Goal: Task Accomplishment & Management: Use online tool/utility

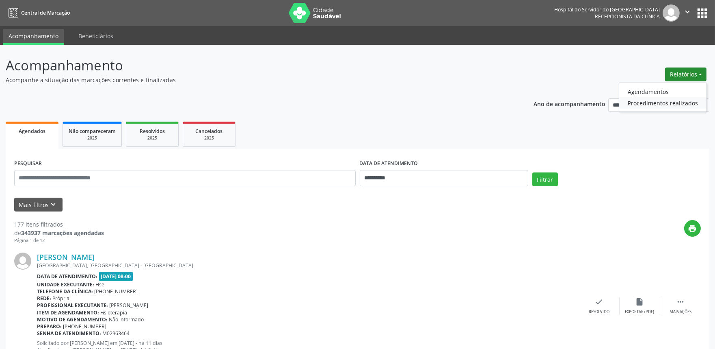
click at [648, 102] on link "Procedimentos realizados" at bounding box center [663, 102] width 87 height 11
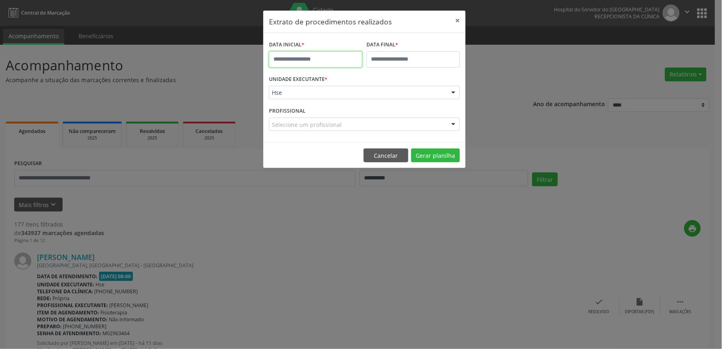
click at [323, 59] on input "text" at bounding box center [315, 59] width 93 height 16
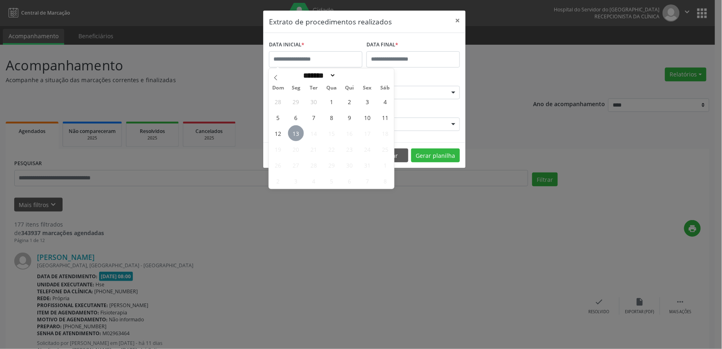
click at [295, 133] on span "13" at bounding box center [296, 133] width 16 height 16
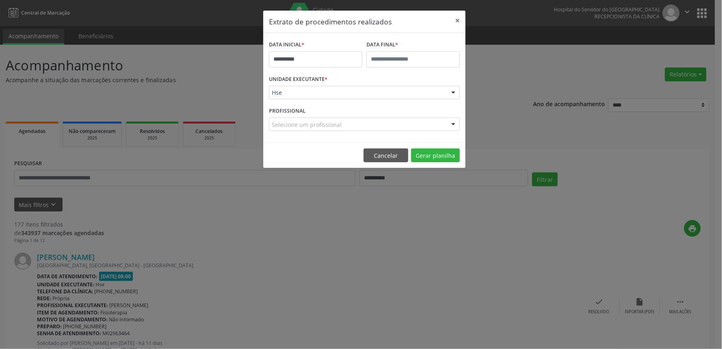
click at [295, 133] on div "PROFISSIONAL Selecione um profissional Nenhum resultado encontrado para: " " Nã…" at bounding box center [364, 121] width 195 height 32
click at [288, 119] on div at bounding box center [364, 124] width 191 height 14
type input "****"
click at [451, 124] on div at bounding box center [453, 125] width 12 height 14
click at [449, 125] on div at bounding box center [453, 125] width 12 height 14
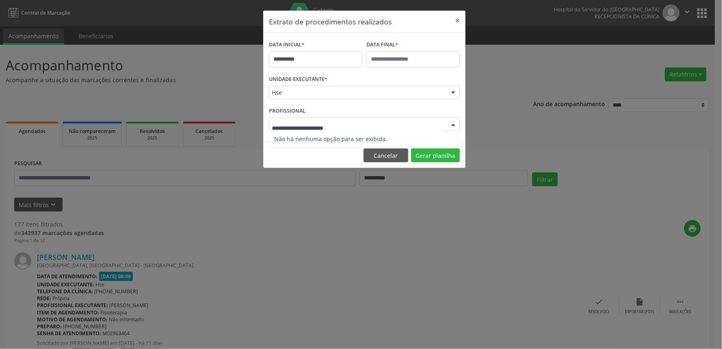
click at [385, 131] on span "Não há nenhuma opção para ser exibida." at bounding box center [364, 139] width 190 height 16
click at [358, 124] on input "text" at bounding box center [357, 128] width 171 height 16
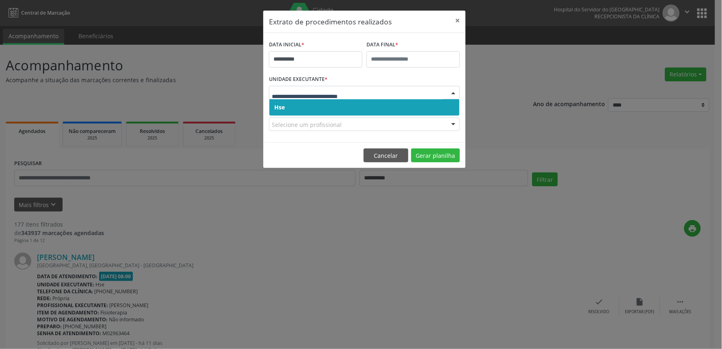
click at [314, 107] on span "Hse" at bounding box center [364, 107] width 190 height 16
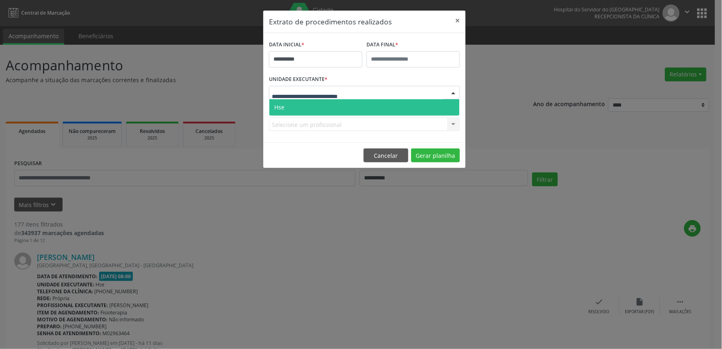
click at [311, 106] on span "Hse" at bounding box center [364, 107] width 190 height 16
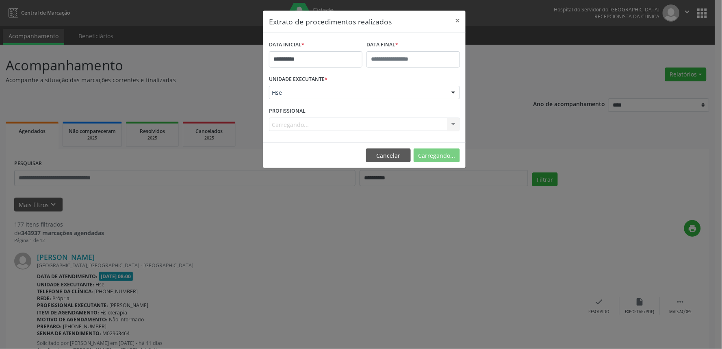
click at [299, 125] on div "Carregando... Nenhum resultado encontrado para: " " Não há nenhuma opção para s…" at bounding box center [364, 124] width 191 height 14
click at [451, 122] on div "Carregando... Nenhum resultado encontrado para: " " Não há nenhuma opção para s…" at bounding box center [364, 124] width 191 height 14
click at [451, 124] on div "Selecione um profissional Todos os profissionais [PERSON_NAME] Interaminense Ju…" at bounding box center [364, 124] width 191 height 14
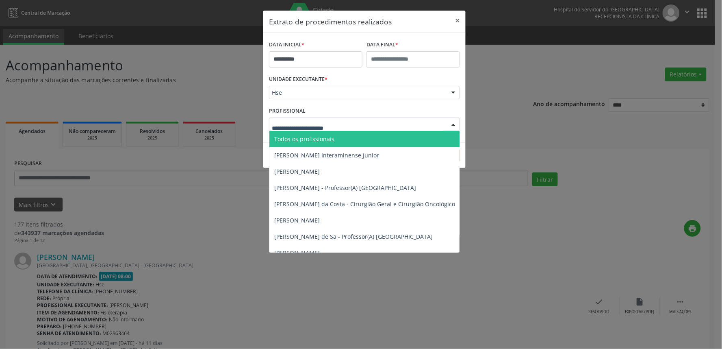
click at [454, 123] on div at bounding box center [453, 125] width 12 height 14
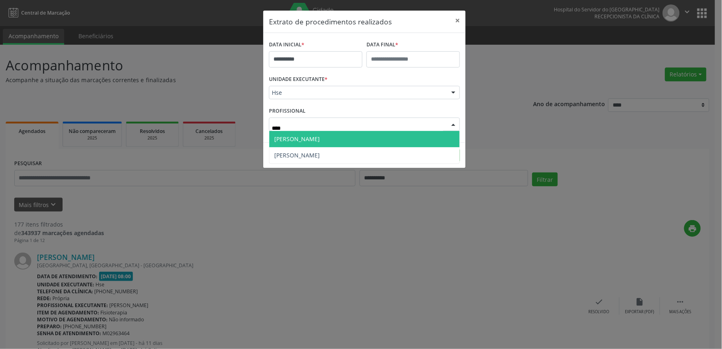
click at [401, 135] on span "[PERSON_NAME]" at bounding box center [364, 139] width 190 height 16
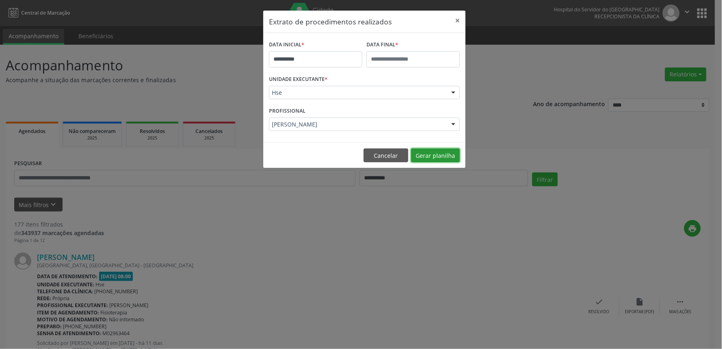
click at [418, 155] on button "Gerar planilha" at bounding box center [435, 155] width 49 height 14
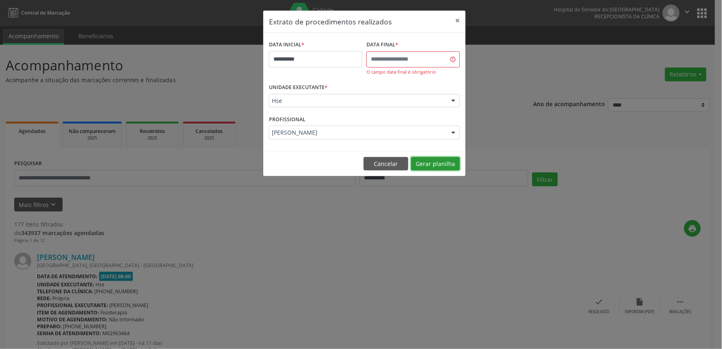
click at [429, 164] on button "Gerar planilha" at bounding box center [435, 164] width 49 height 14
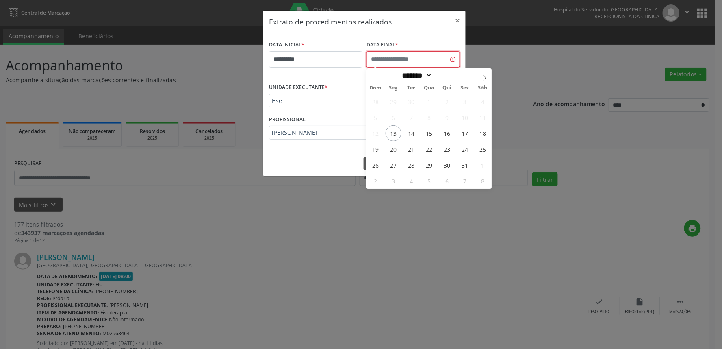
click at [404, 64] on input "text" at bounding box center [412, 59] width 93 height 16
click at [392, 131] on span "13" at bounding box center [394, 133] width 16 height 16
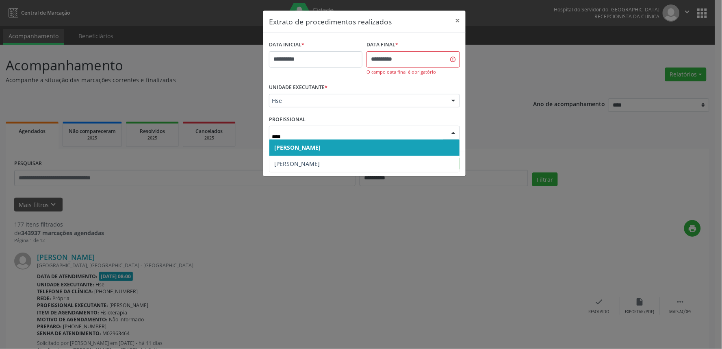
click at [319, 146] on span "[PERSON_NAME]" at bounding box center [297, 147] width 46 height 8
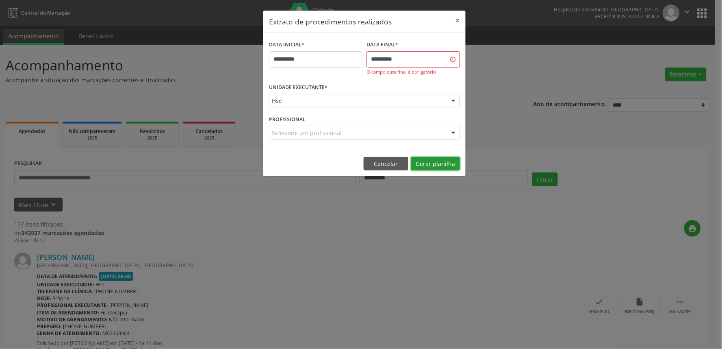
click at [433, 161] on button "Gerar planilha" at bounding box center [435, 164] width 49 height 14
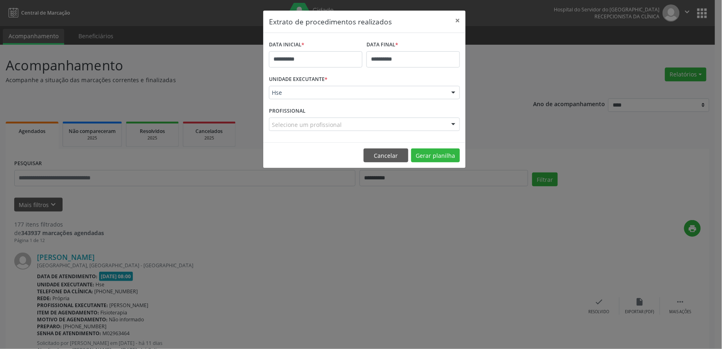
click at [307, 116] on div "PROFISSIONAL Selecione um profissional Todos os profissionais [PERSON_NAME] Int…" at bounding box center [364, 121] width 195 height 32
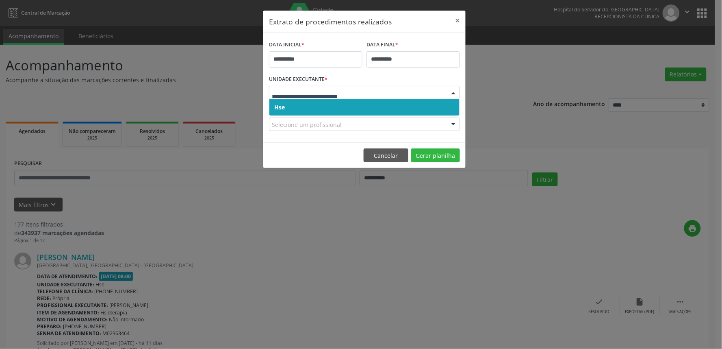
click at [350, 87] on div at bounding box center [364, 93] width 191 height 14
click at [340, 100] on span "Hse" at bounding box center [364, 107] width 190 height 16
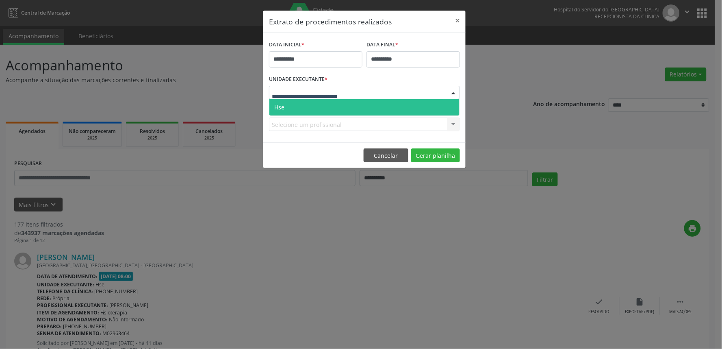
click at [319, 110] on span "Hse" at bounding box center [364, 107] width 190 height 16
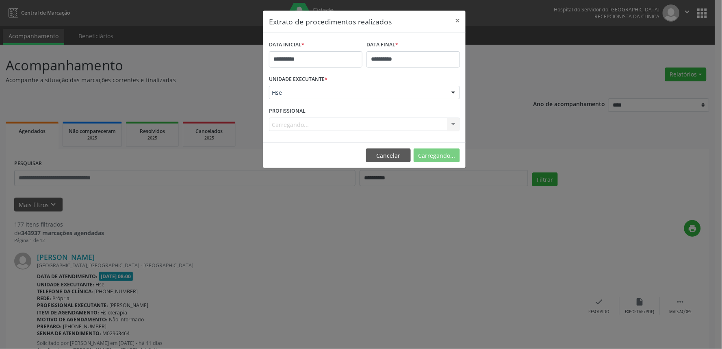
click at [330, 129] on div "Carregando... Todos os profissionais [PERSON_NAME] Interaminense Junior [PERSON…" at bounding box center [364, 124] width 191 height 14
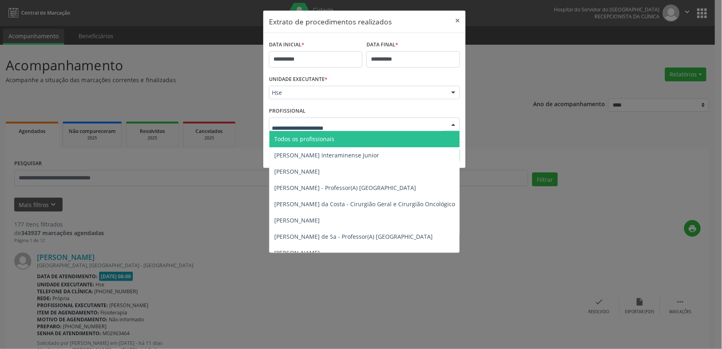
click at [452, 125] on div at bounding box center [453, 125] width 12 height 14
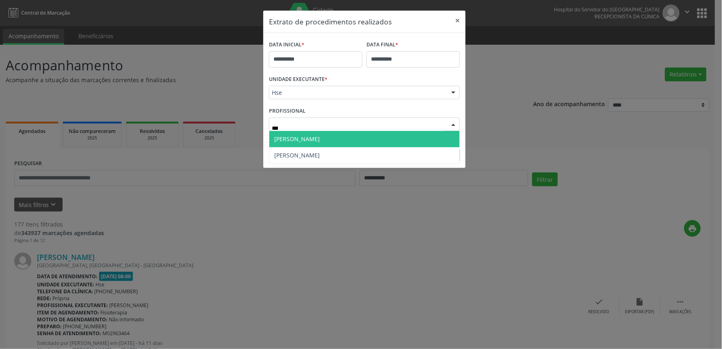
type input "****"
click at [414, 139] on span "[PERSON_NAME]" at bounding box center [364, 139] width 190 height 16
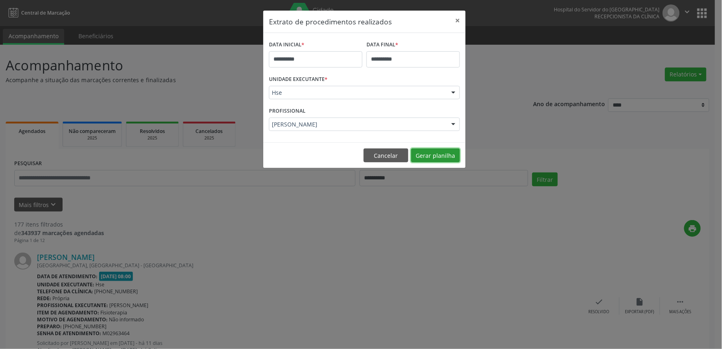
click at [424, 155] on button "Gerar planilha" at bounding box center [435, 155] width 49 height 14
click at [673, 191] on div "**********" at bounding box center [361, 174] width 722 height 349
click at [456, 18] on button "×" at bounding box center [457, 21] width 16 height 20
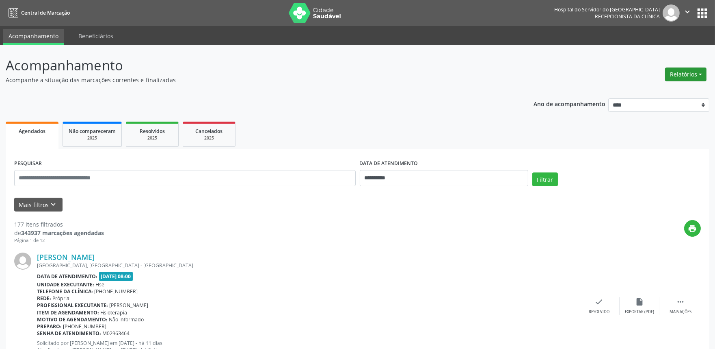
click at [690, 74] on button "Relatórios" at bounding box center [685, 74] width 41 height 14
click at [658, 90] on link "Agendamentos" at bounding box center [663, 91] width 87 height 11
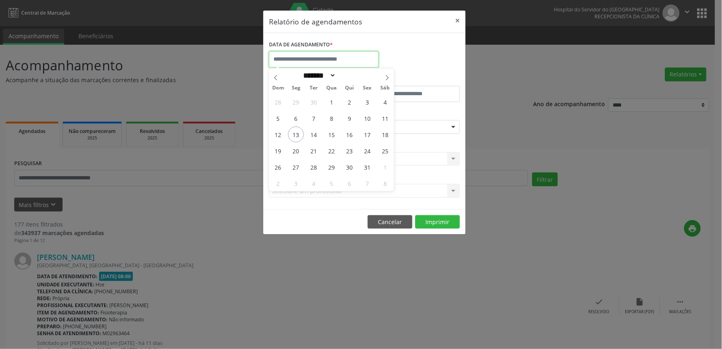
click at [335, 58] on input "text" at bounding box center [324, 59] width 110 height 16
click at [297, 131] on span "13" at bounding box center [296, 134] width 16 height 16
type input "**********"
click at [297, 131] on span "13" at bounding box center [296, 134] width 16 height 16
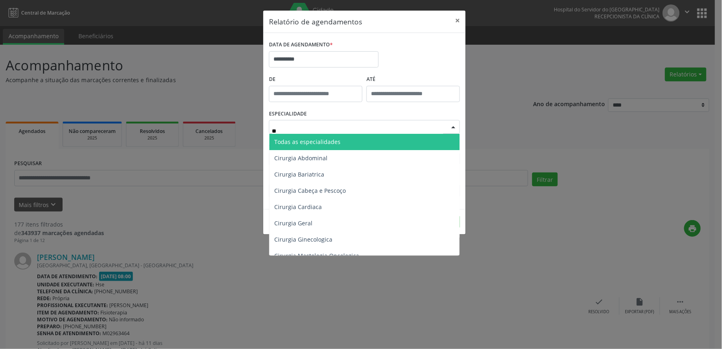
type input "***"
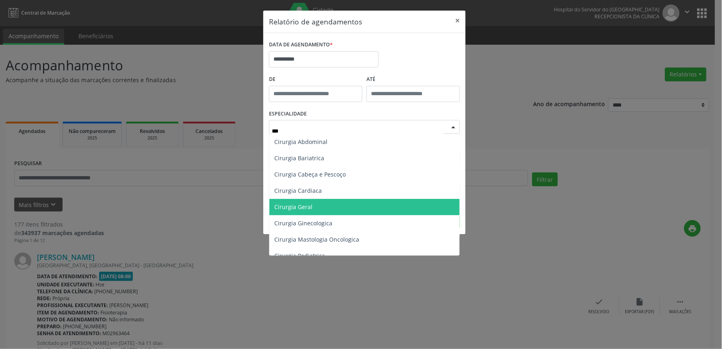
scroll to position [45, 0]
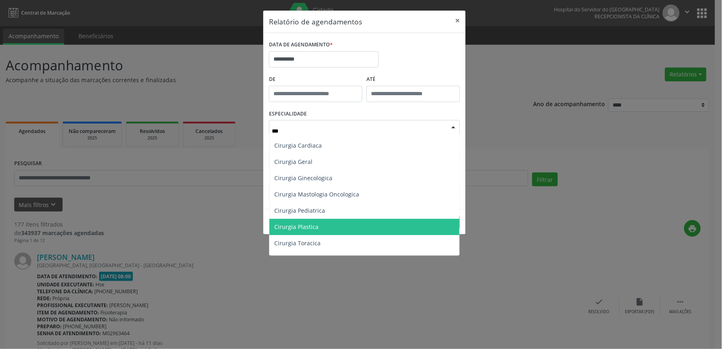
click at [323, 230] on span "Cirurgia Plastica" at bounding box center [364, 227] width 190 height 16
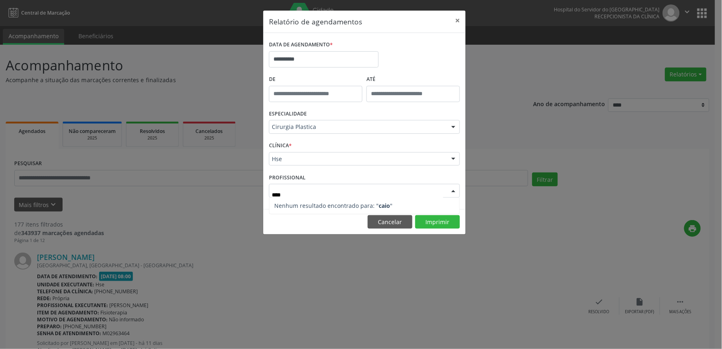
type input "****"
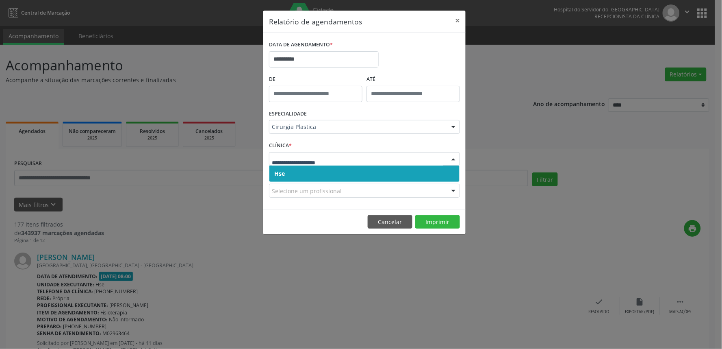
click at [328, 171] on span "Hse" at bounding box center [364, 173] width 190 height 16
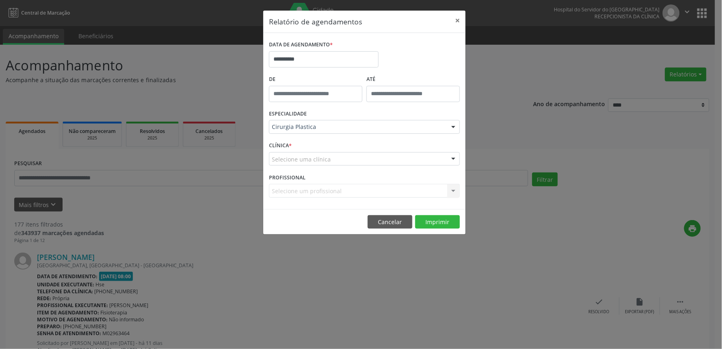
click at [330, 158] on div "Selecione uma clínica" at bounding box center [364, 159] width 191 height 14
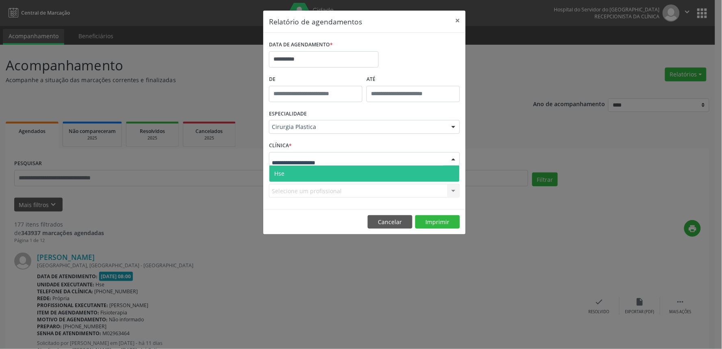
click at [324, 173] on span "Hse" at bounding box center [364, 173] width 190 height 16
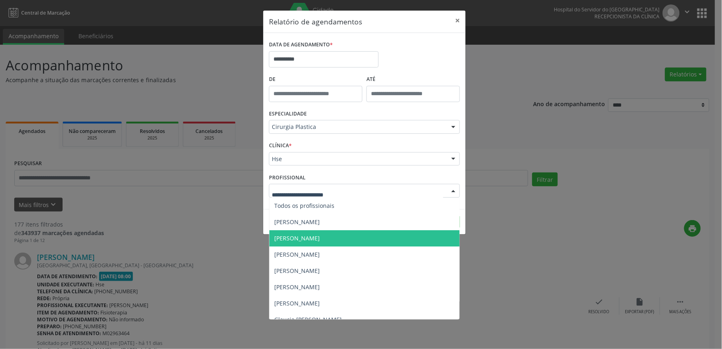
click at [314, 237] on span "[PERSON_NAME]" at bounding box center [297, 238] width 46 height 8
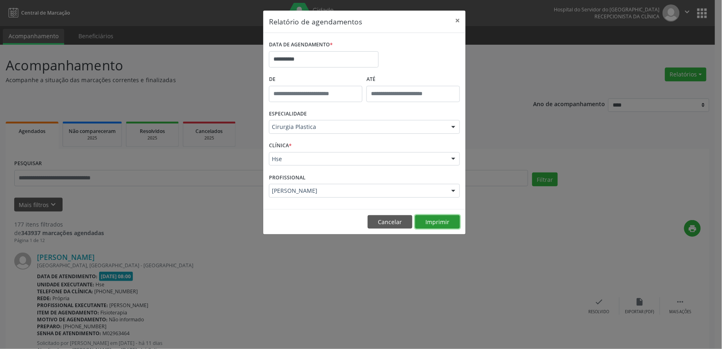
click at [439, 221] on button "Imprimir" at bounding box center [437, 222] width 45 height 14
click at [454, 20] on button "×" at bounding box center [457, 21] width 16 height 20
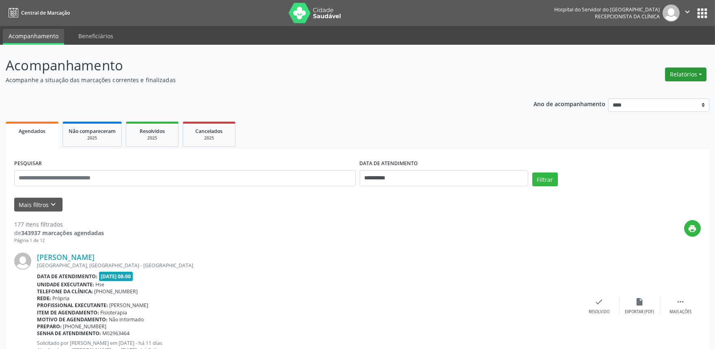
click at [688, 72] on button "Relatórios" at bounding box center [685, 74] width 41 height 14
click at [655, 92] on link "Agendamentos" at bounding box center [663, 91] width 87 height 11
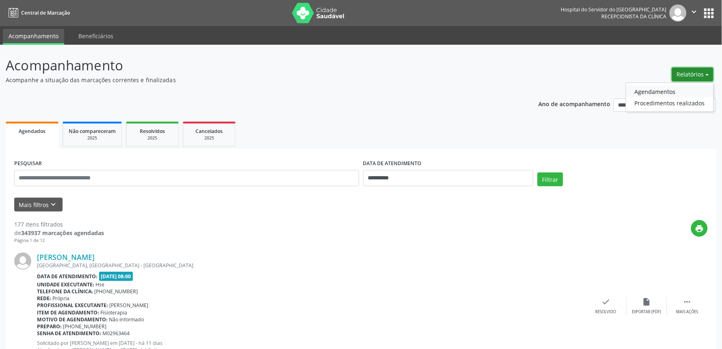
select select "*"
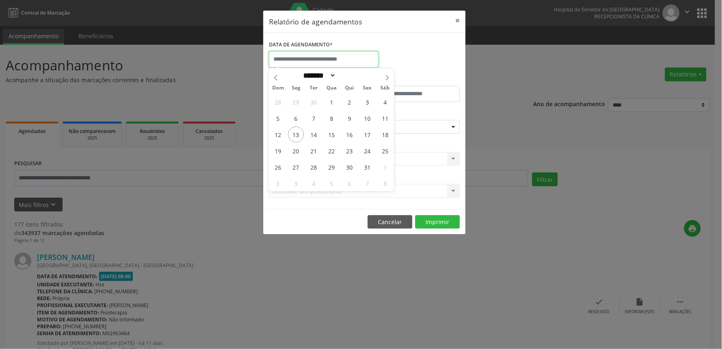
click at [351, 57] on input "text" at bounding box center [324, 59] width 110 height 16
click at [291, 129] on span "13" at bounding box center [296, 134] width 16 height 16
type input "**********"
click at [291, 129] on span "13" at bounding box center [296, 134] width 16 height 16
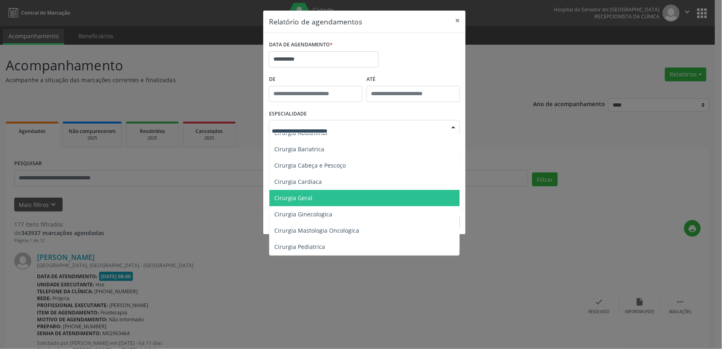
scroll to position [135, 0]
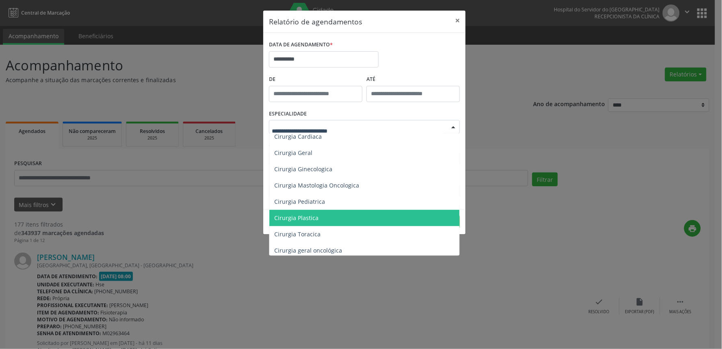
click at [315, 214] on span "Cirurgia Plastica" at bounding box center [296, 218] width 44 height 8
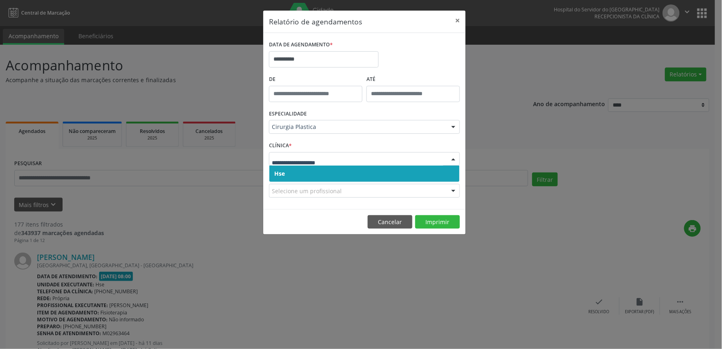
click at [300, 178] on span "Hse" at bounding box center [364, 173] width 190 height 16
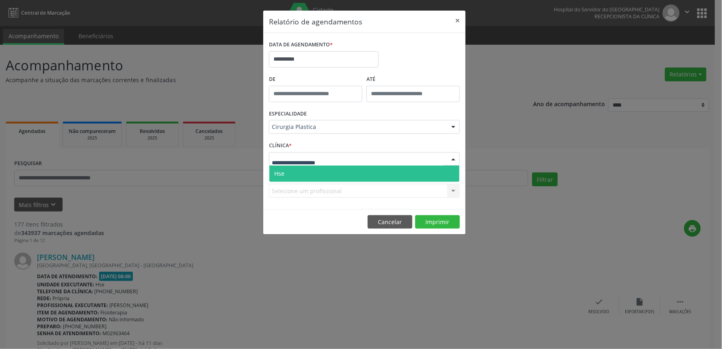
click at [297, 171] on span "Hse" at bounding box center [364, 173] width 190 height 16
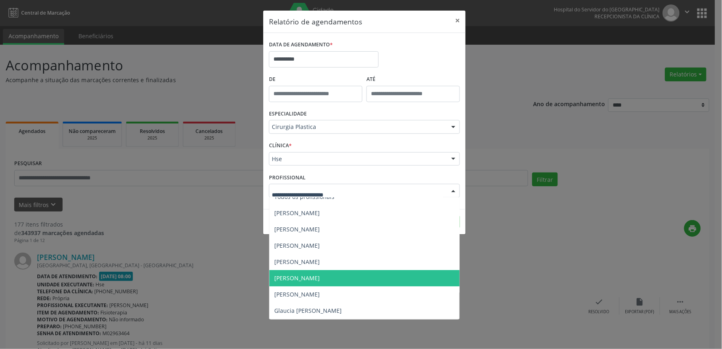
scroll to position [0, 0]
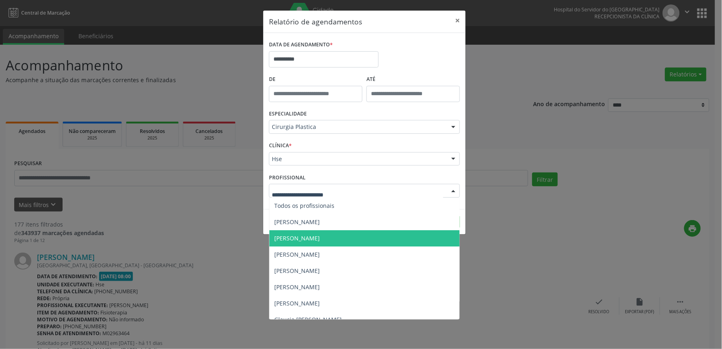
click at [320, 236] on span "[PERSON_NAME]" at bounding box center [297, 238] width 46 height 8
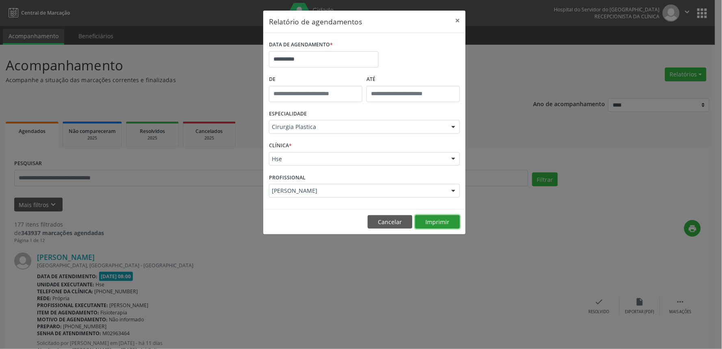
click at [438, 219] on button "Imprimir" at bounding box center [437, 222] width 45 height 14
